Goal: Task Accomplishment & Management: Manage account settings

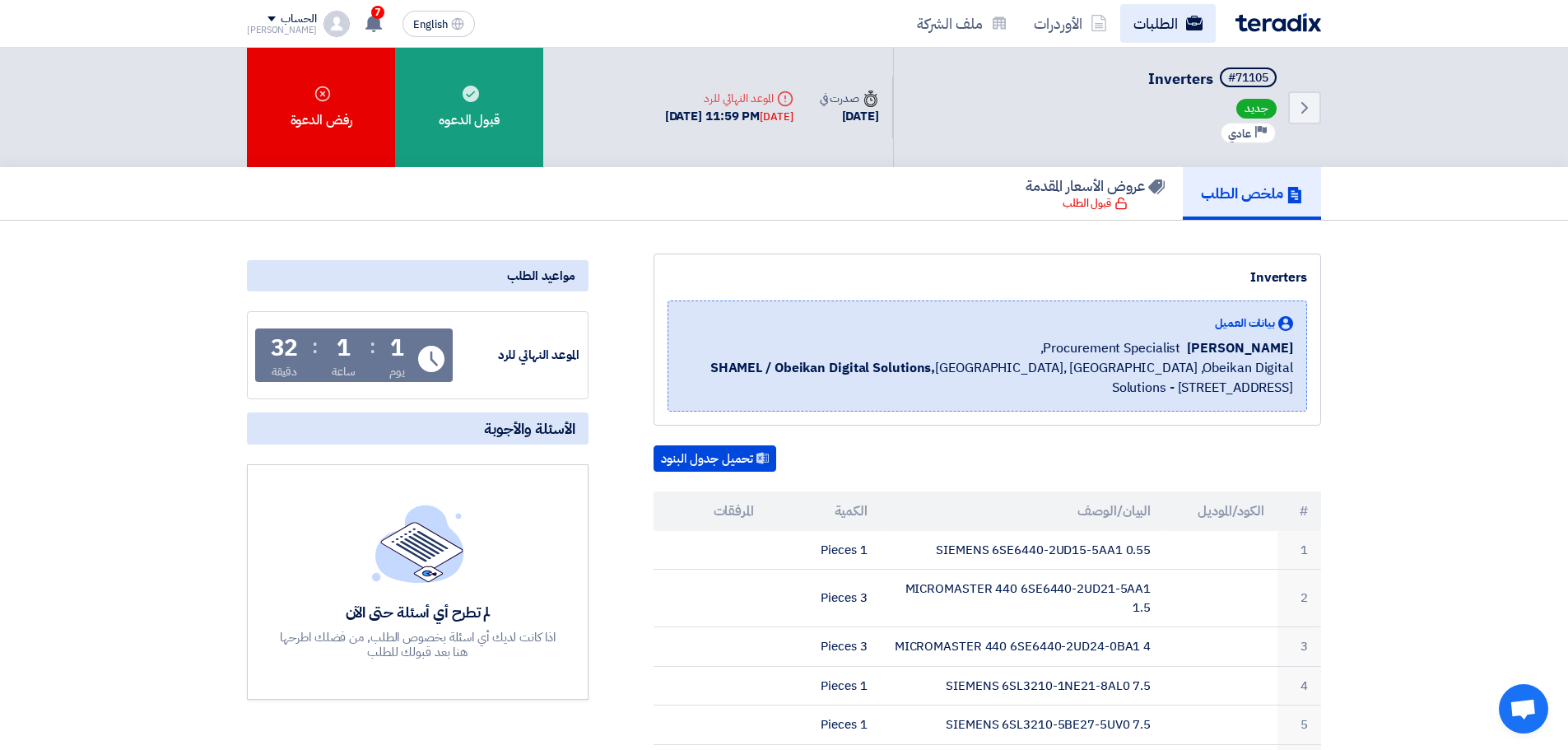
click at [1193, 19] on use at bounding box center [1194, 23] width 17 height 15
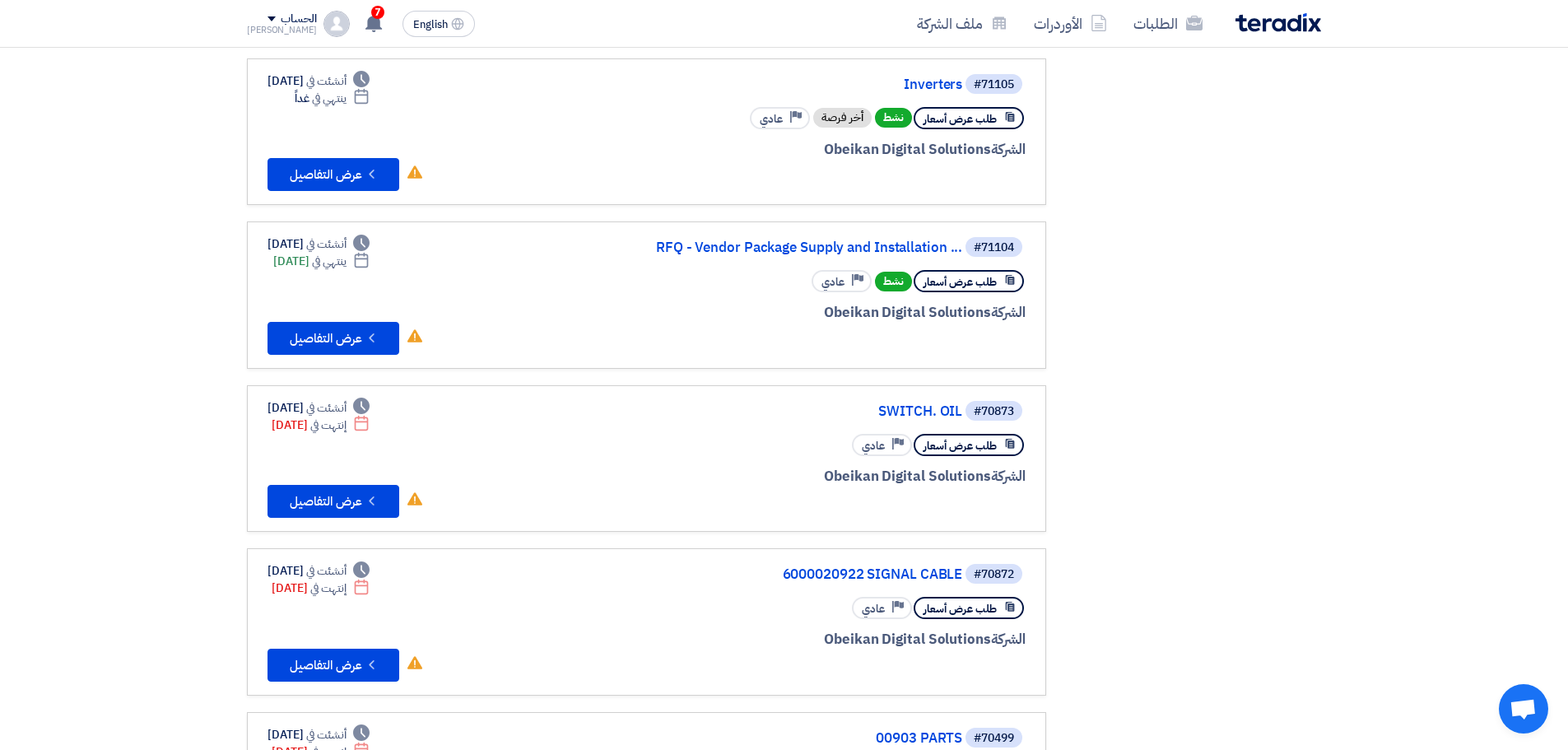
scroll to position [988, 0]
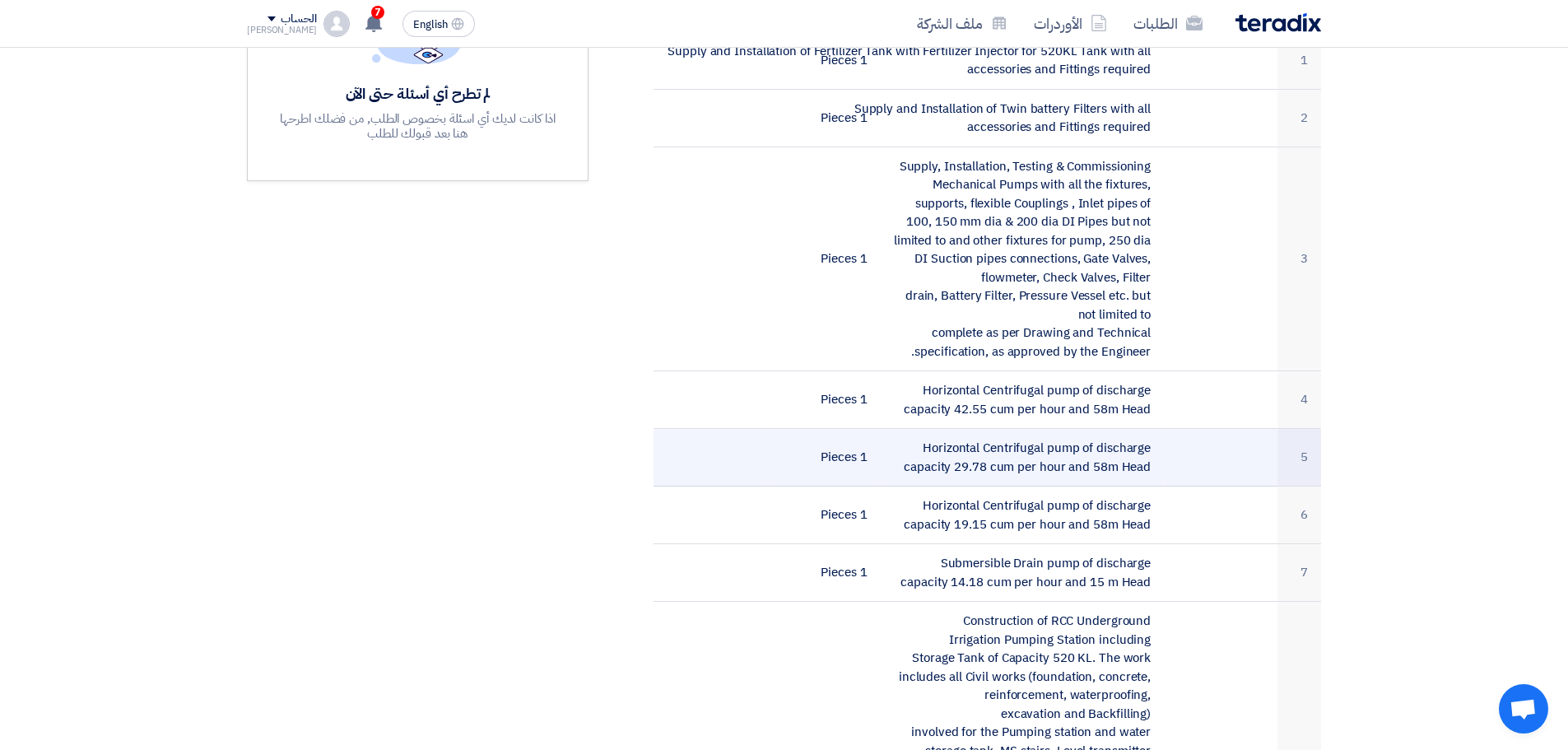
scroll to position [576, 0]
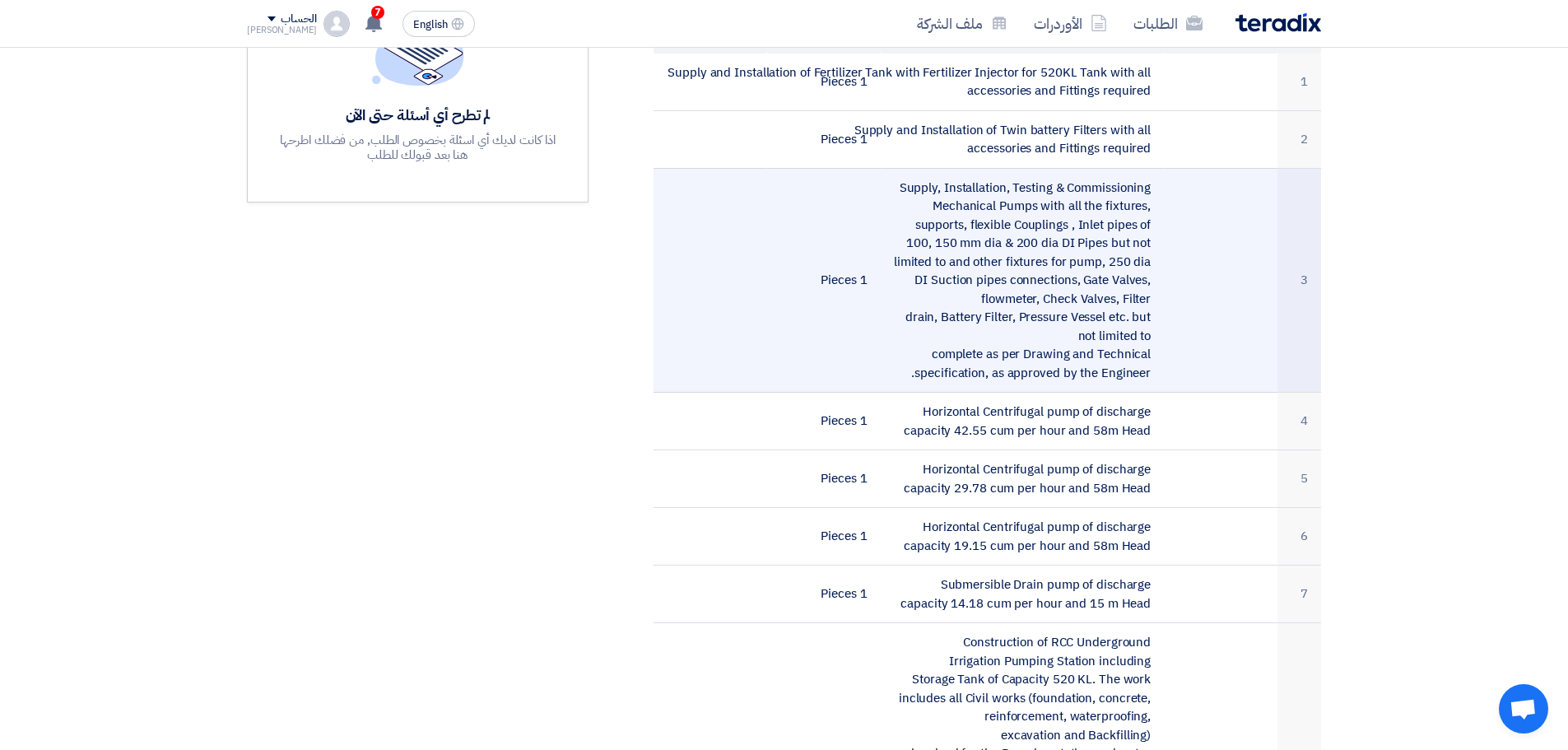
click at [964, 201] on td "Supply, Installation, Testing & Commissioning Mechanical Pumps with all the fix…" at bounding box center [1022, 280] width 284 height 225
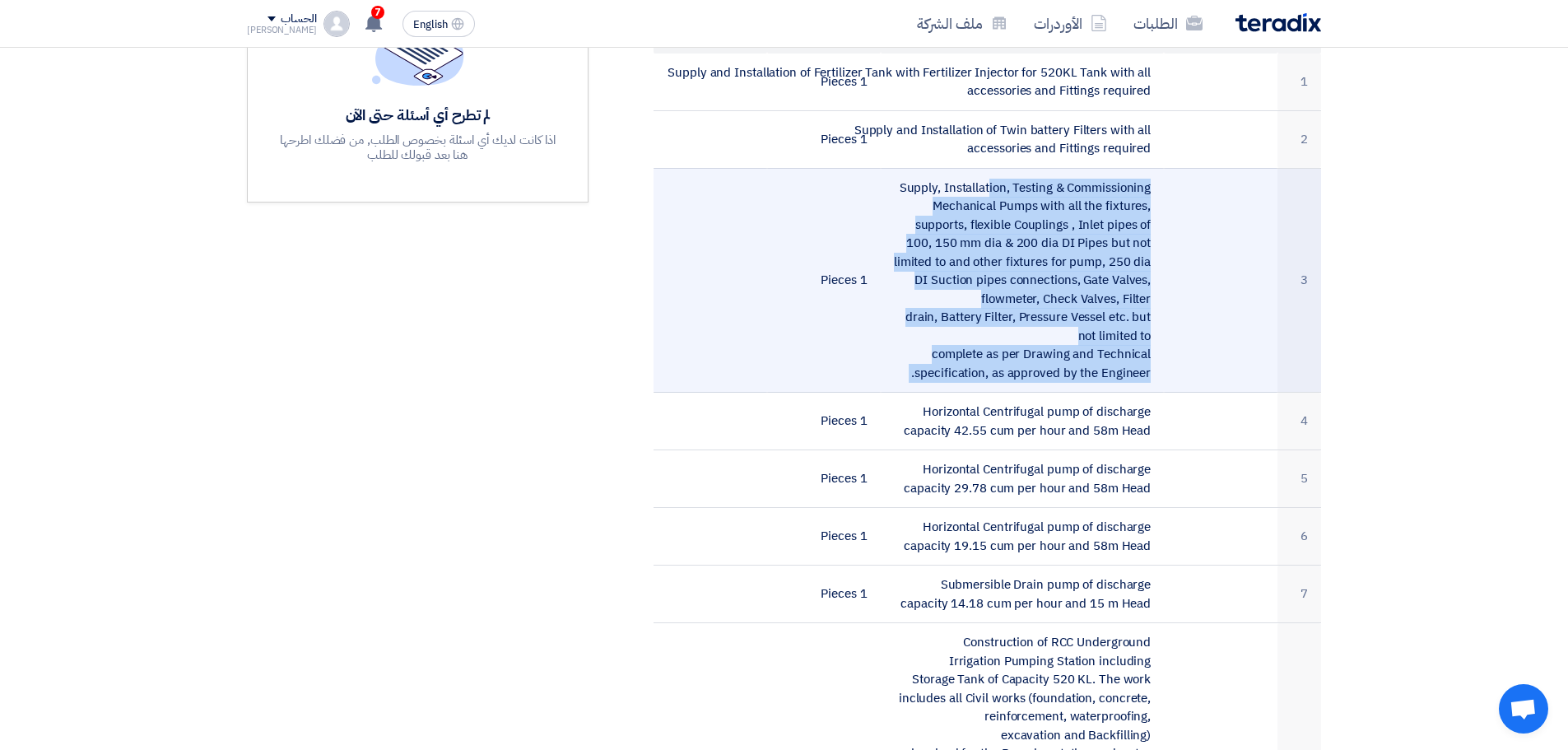
click at [964, 201] on td "Supply, Installation, Testing & Commissioning Mechanical Pumps with all the fix…" at bounding box center [1022, 280] width 284 height 225
copy tr "Supply, Installation, Testing & Commissioning Mechanical Pumps with all the fix…"
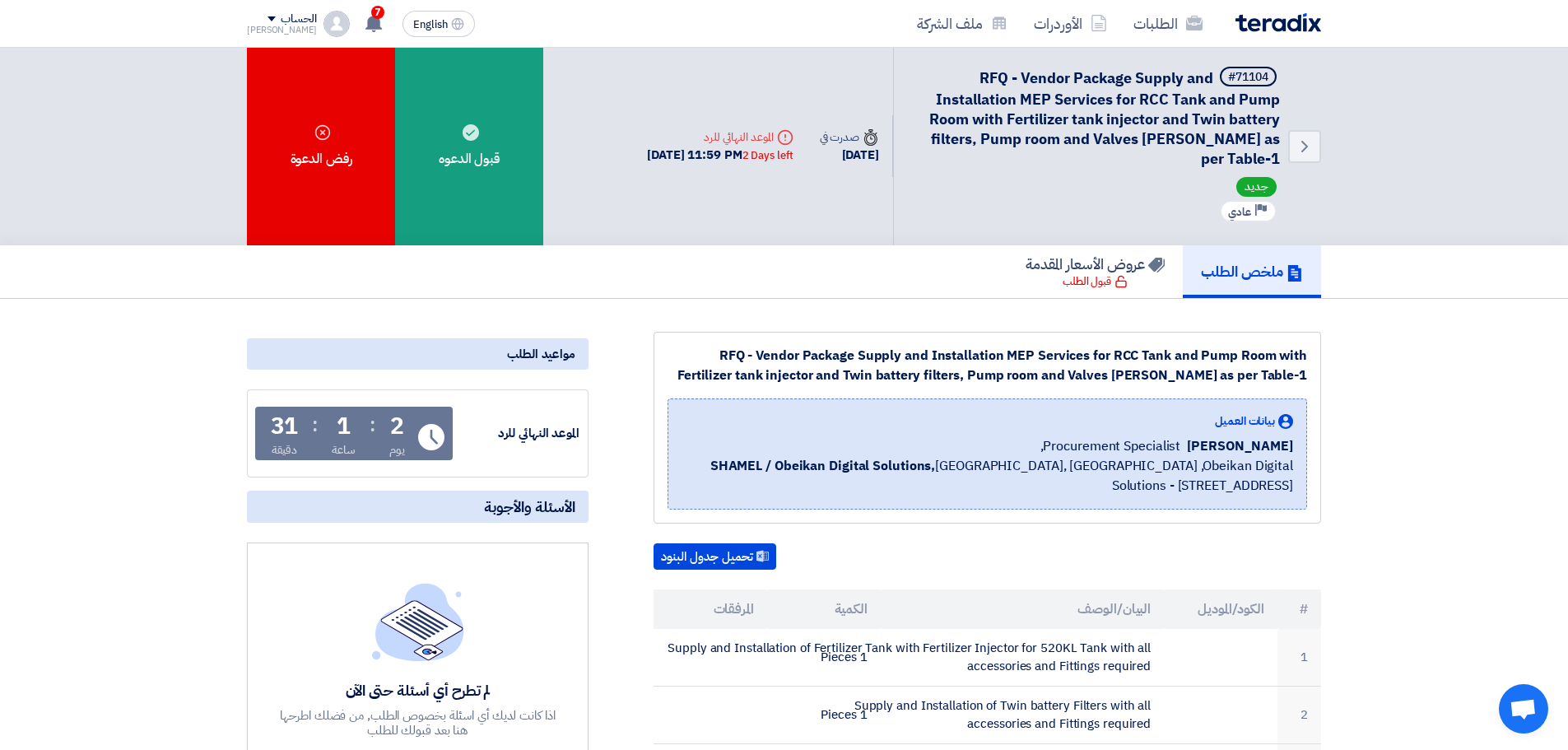
scroll to position [0, 0]
click at [1176, 28] on link "الطلبات" at bounding box center [1168, 23] width 96 height 39
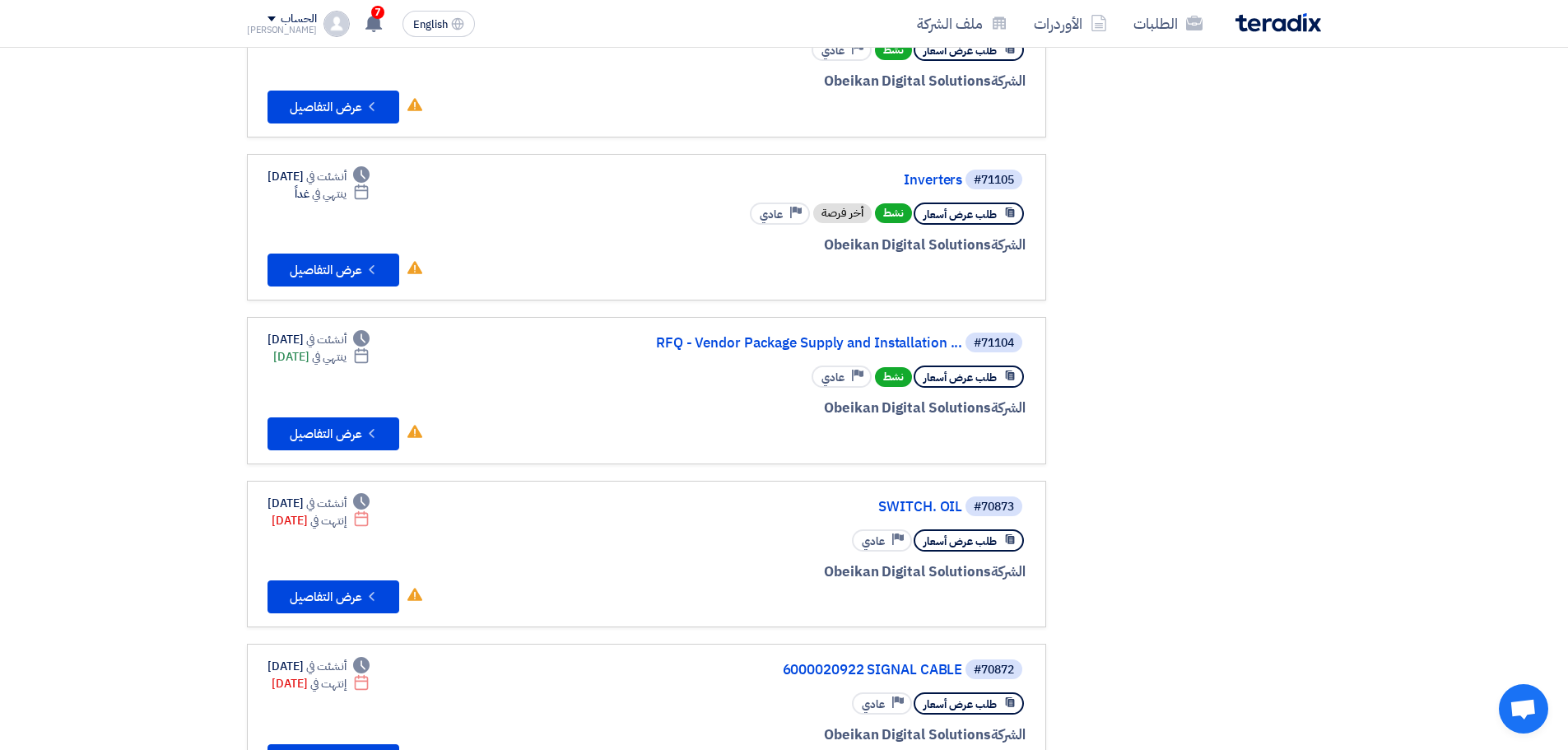
scroll to position [906, 0]
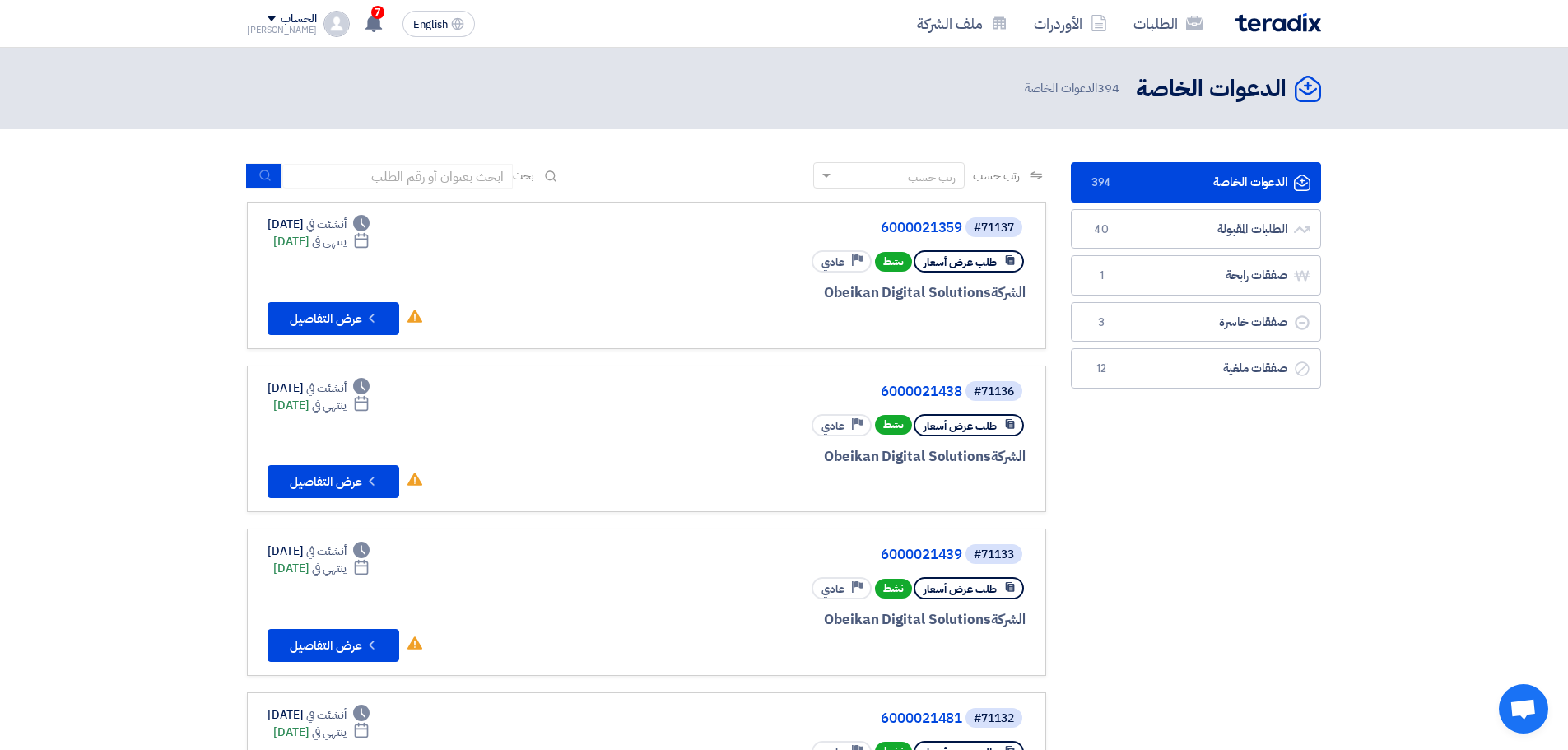
click at [1141, 182] on link "الدعوات الخاصة الدعوات الخاصة 394" at bounding box center [1196, 183] width 250 height 40
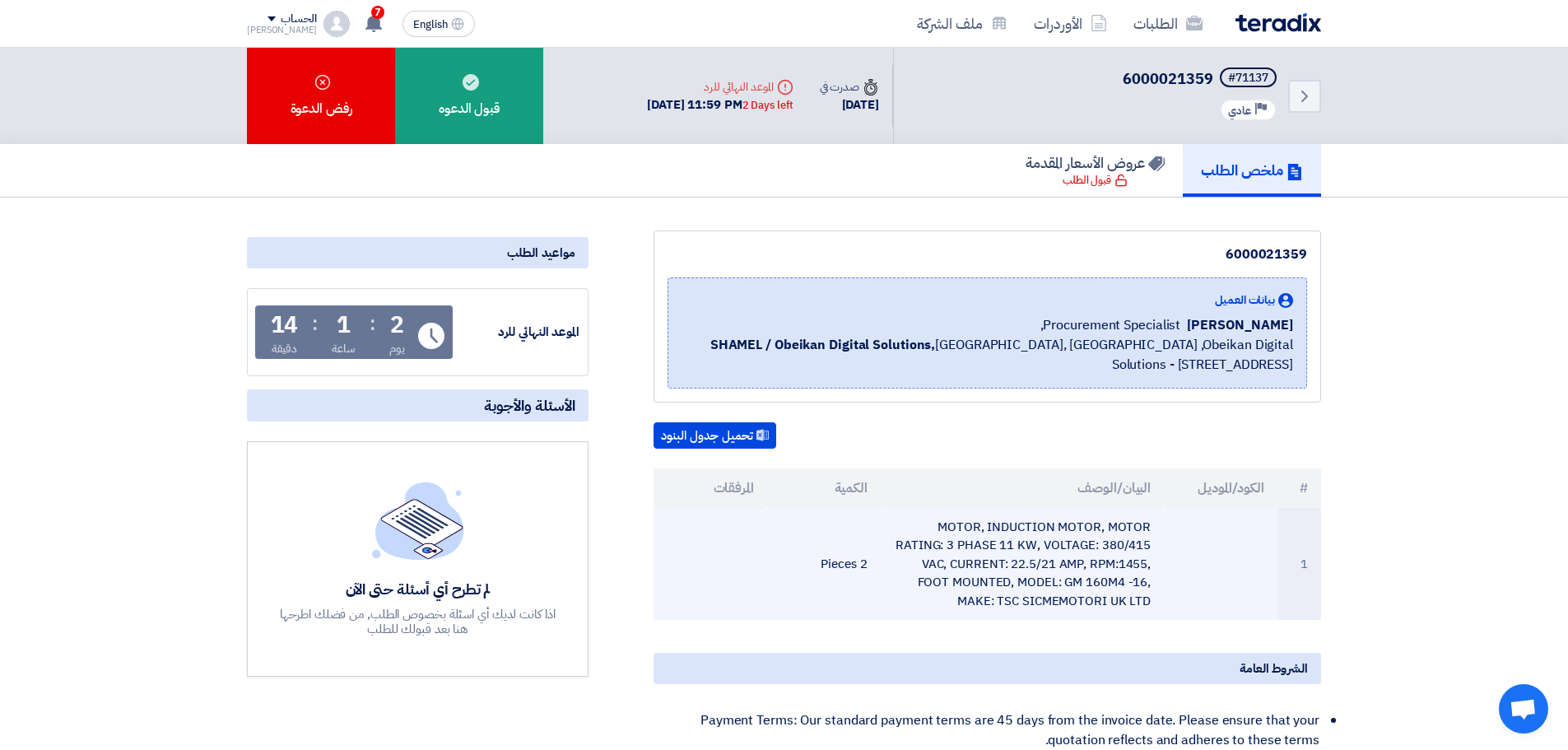
click at [1101, 561] on td "MOTOR, INDUCTION MOTOR, MOTOR RATING: 3 PHASE 11 KW, VOLTAGE: 380/415 VAC, CURR…" at bounding box center [1022, 564] width 284 height 113
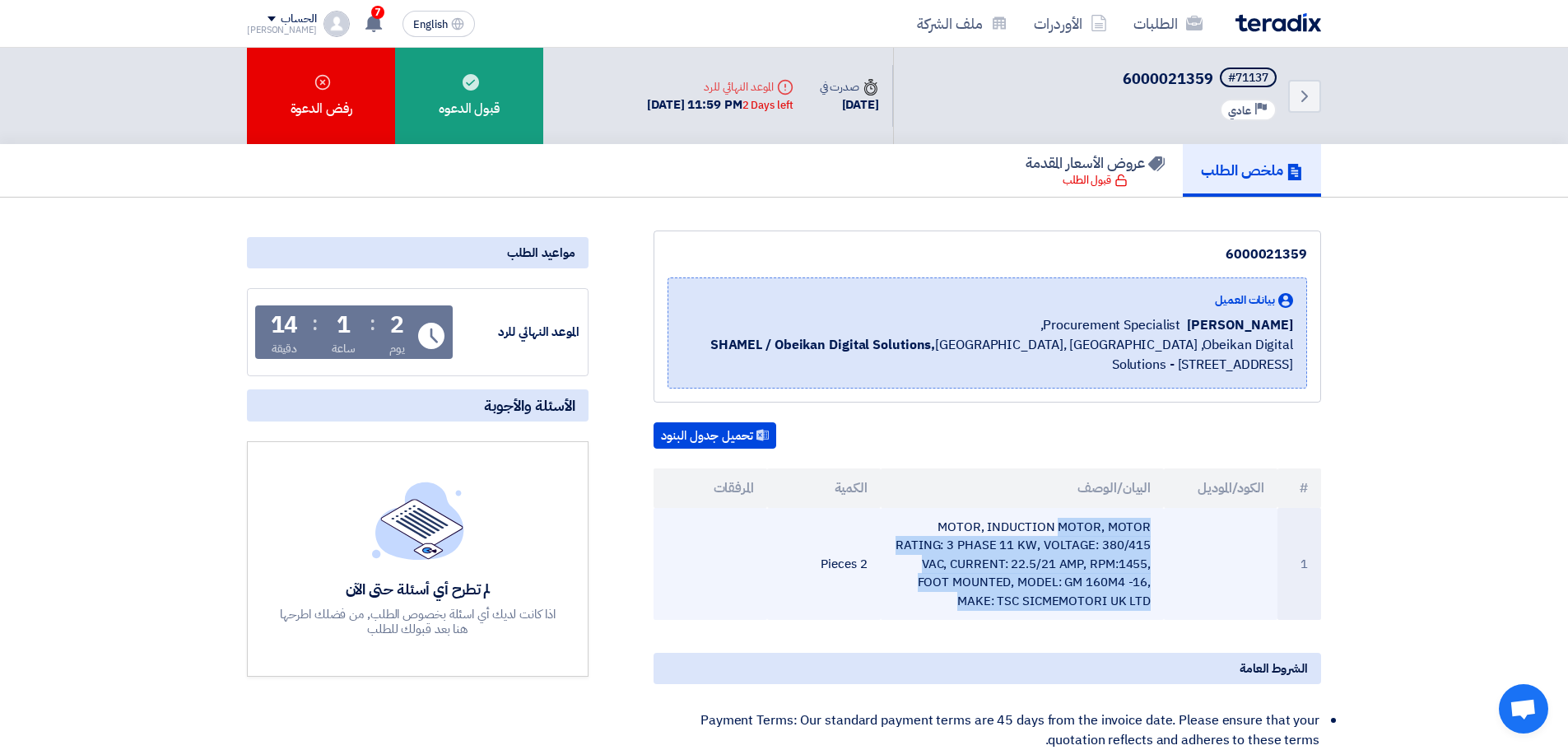
click at [1101, 561] on td "MOTOR, INDUCTION MOTOR, MOTOR RATING: 3 PHASE 11 KW, VOLTAGE: 380/415 VAC, CURR…" at bounding box center [1022, 564] width 284 height 113
copy tr "MOTOR, INDUCTION MOTOR, MOTOR RATING: 3 PHASE 11 KW, VOLTAGE: 380/415 VAC, CURR…"
